Goal: Transaction & Acquisition: Purchase product/service

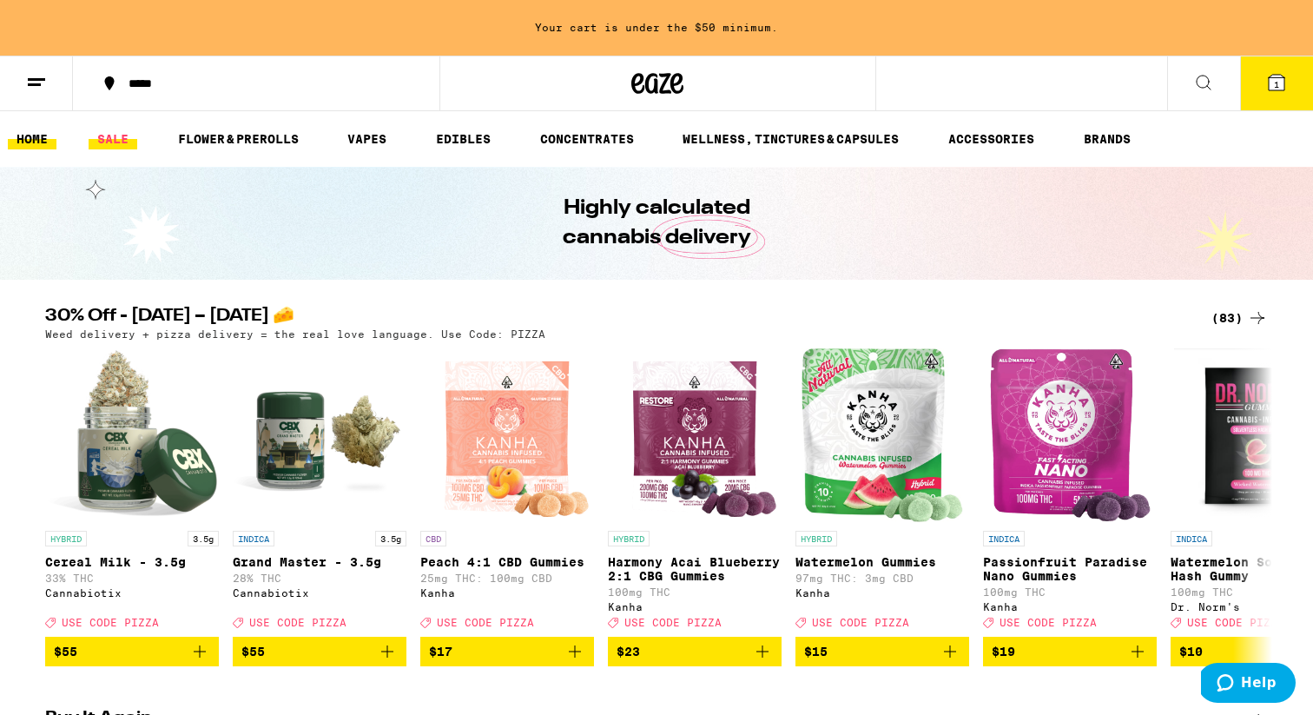
click at [122, 144] on link "SALE" at bounding box center [113, 139] width 49 height 21
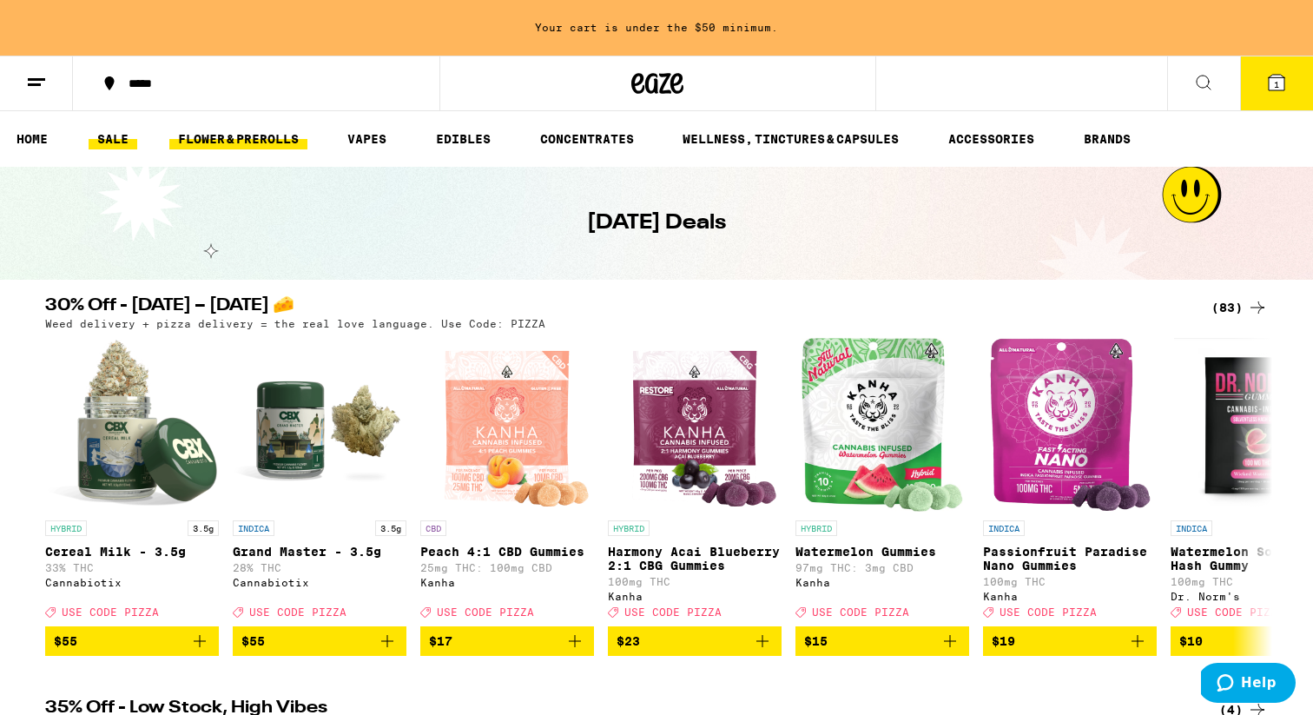
click at [261, 138] on link "FLOWER & PREROLLS" at bounding box center [238, 139] width 138 height 21
click at [104, 151] on ul "HOME SALE FLOWER & PREROLLS VAPES EDIBLES CONCENTRATES WELLNESS, TINCTURES & CA…" at bounding box center [656, 139] width 1313 height 56
click at [117, 136] on link "SALE" at bounding box center [113, 139] width 49 height 21
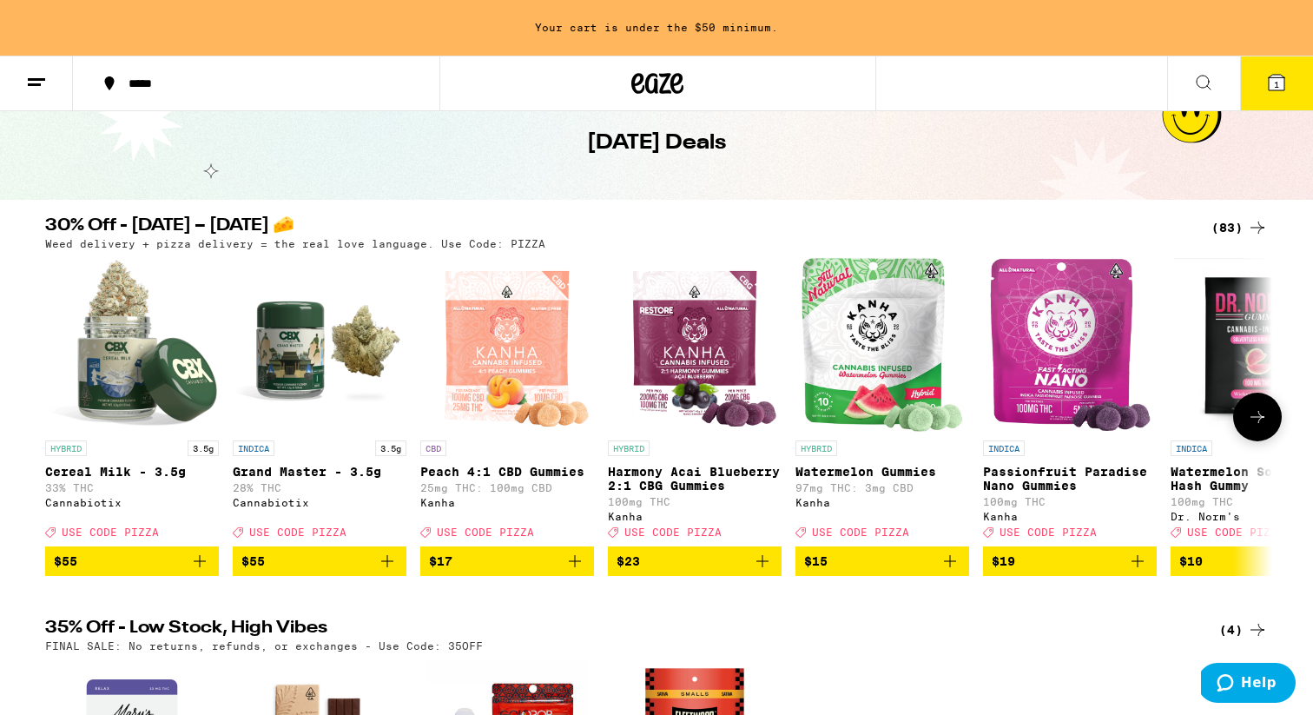
scroll to position [106, 0]
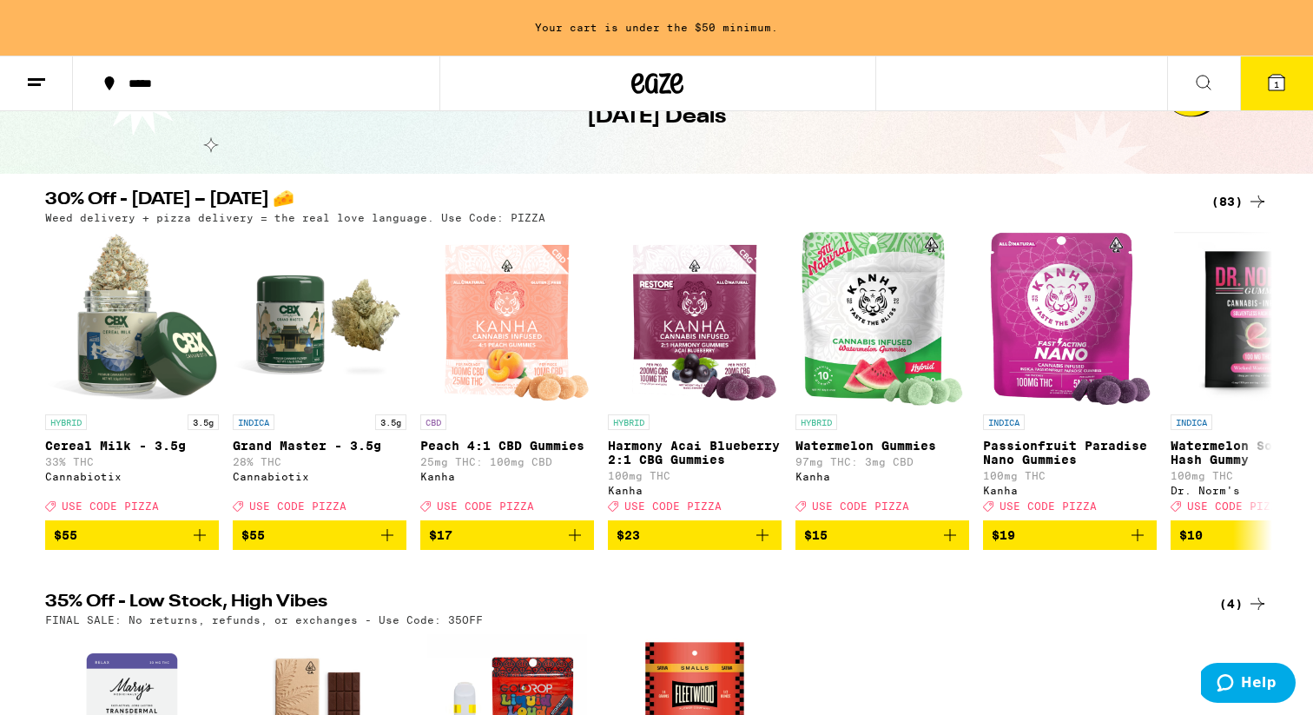
click at [1228, 208] on div "(83)" at bounding box center [1239, 201] width 56 height 21
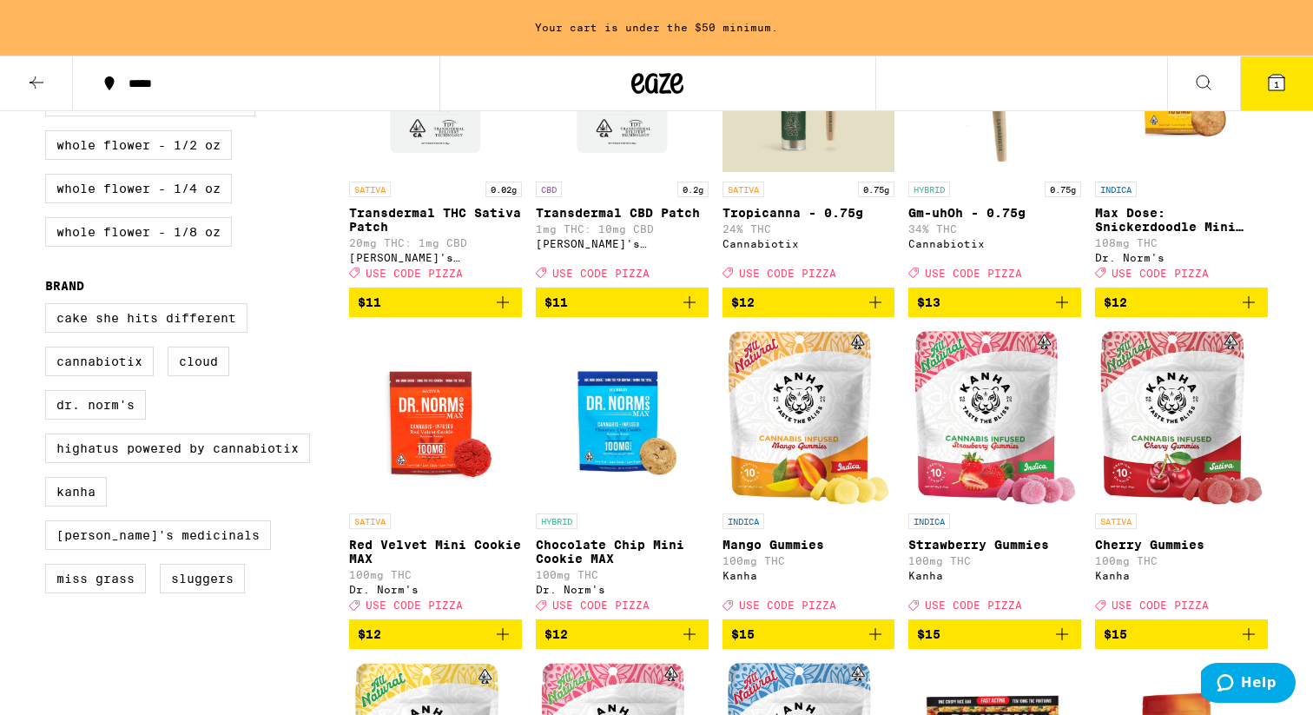
scroll to position [973, 0]
